Goal: Check status: Check status

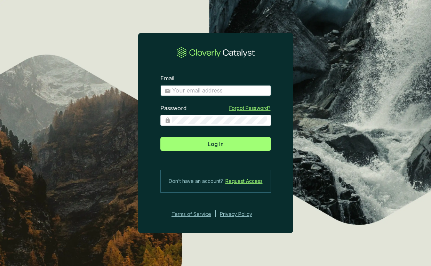
click at [203, 93] on input "Email" at bounding box center [219, 91] width 95 height 8
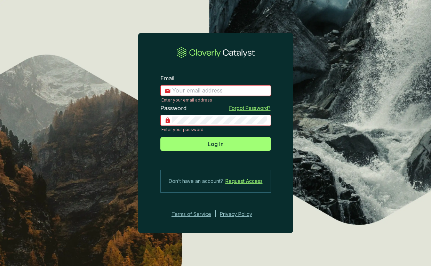
type input "hedda@planboo.eco"
click at [226, 136] on div "Log In" at bounding box center [215, 142] width 111 height 17
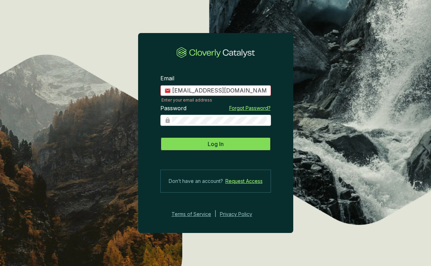
click at [225, 146] on button "Log In" at bounding box center [215, 144] width 111 height 14
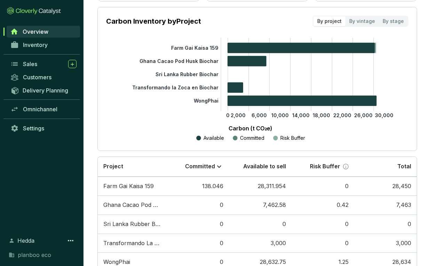
scroll to position [115, 0]
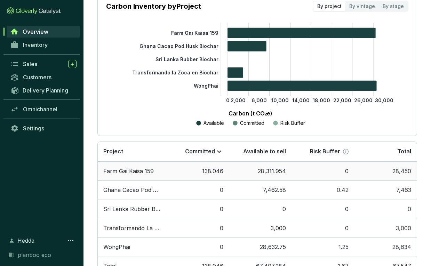
click at [216, 174] on td "138.046" at bounding box center [197, 171] width 63 height 19
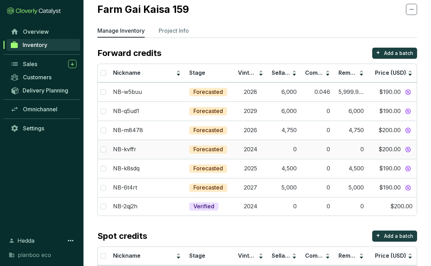
scroll to position [54, 0]
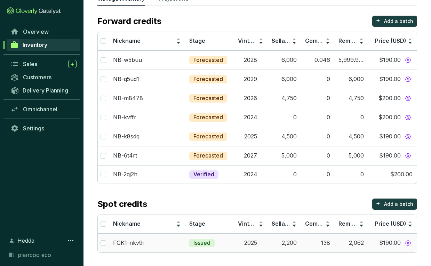
click at [272, 242] on td "2,200" at bounding box center [284, 243] width 33 height 19
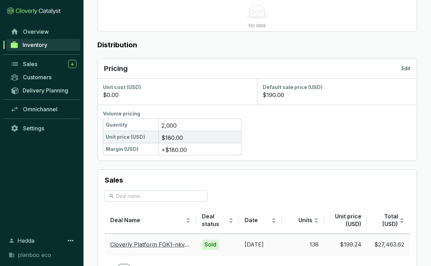
scroll to position [376, 0]
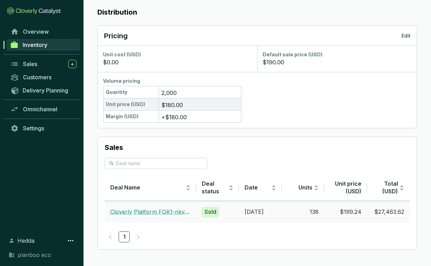
click at [149, 210] on link "Cloverly Platform FGK1-nkv9i [DATE]" at bounding box center [160, 212] width 100 height 7
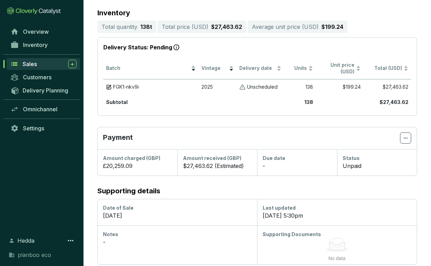
scroll to position [128, 0]
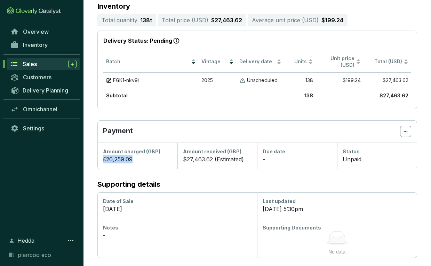
drag, startPoint x: 103, startPoint y: 159, endPoint x: 146, endPoint y: 159, distance: 42.8
click at [146, 159] on div "£20,259.09" at bounding box center [137, 159] width 69 height 8
drag, startPoint x: 146, startPoint y: 159, endPoint x: 90, endPoint y: 159, distance: 55.7
click at [90, 159] on section "Buyer Customer Cloverly Platform Buyer Deal owner - Main contact Accounts Payab…" at bounding box center [258, 98] width 348 height 319
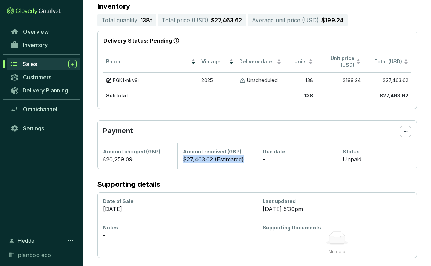
drag, startPoint x: 182, startPoint y: 159, endPoint x: 250, endPoint y: 159, distance: 67.9
click at [250, 159] on div "Amount received (GBP) $27,463.62 (Estimated)" at bounding box center [218, 156] width 80 height 26
click at [217, 159] on div "$27,463.62 (Estimated)" at bounding box center [217, 159] width 69 height 8
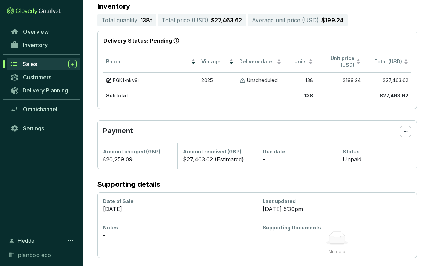
click at [220, 159] on div "$27,463.62 (Estimated)" at bounding box center [217, 159] width 69 height 8
click at [226, 151] on span "Amount received (GBP)" at bounding box center [212, 152] width 58 height 6
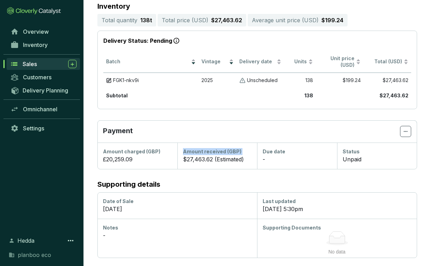
click at [226, 151] on span "Amount received (GBP)" at bounding box center [212, 152] width 58 height 6
click at [225, 158] on div "$27,463.62 (Estimated)" at bounding box center [217, 159] width 69 height 8
click at [269, 158] on section "-" at bounding box center [297, 159] width 69 height 8
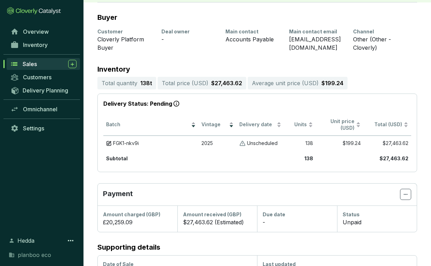
scroll to position [65, 0]
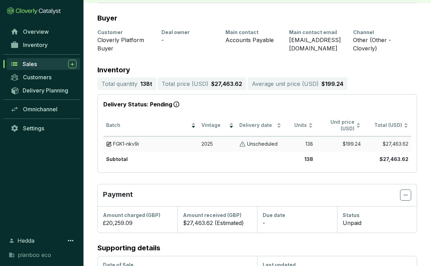
click at [351, 144] on td "$199.24" at bounding box center [340, 143] width 48 height 15
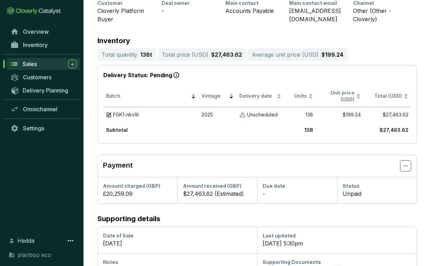
scroll to position [96, 0]
